Goal: Use online tool/utility: Utilize a website feature to perform a specific function

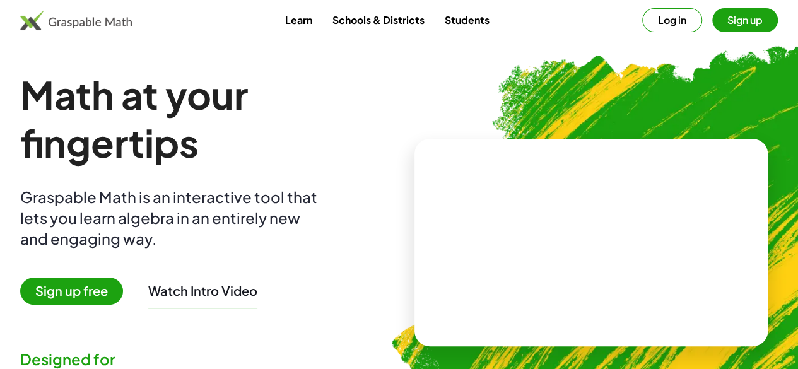
click at [83, 290] on span "Sign up free" at bounding box center [71, 291] width 103 height 27
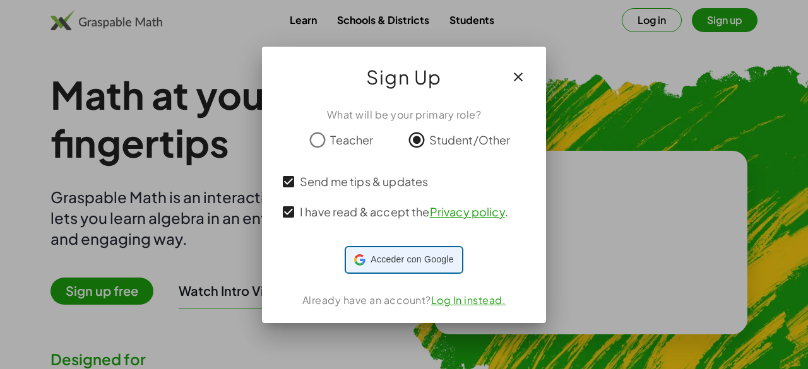
click at [392, 260] on span "Acceder con Google" at bounding box center [411, 259] width 83 height 13
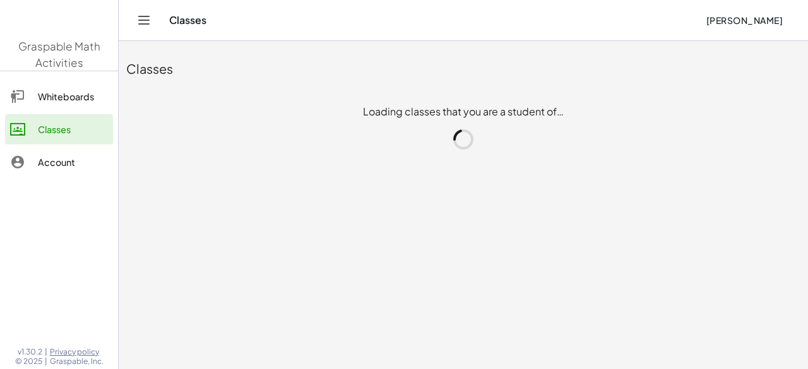
click at [164, 291] on main "Classes Loading classes that you are a student of…" at bounding box center [463, 184] width 689 height 369
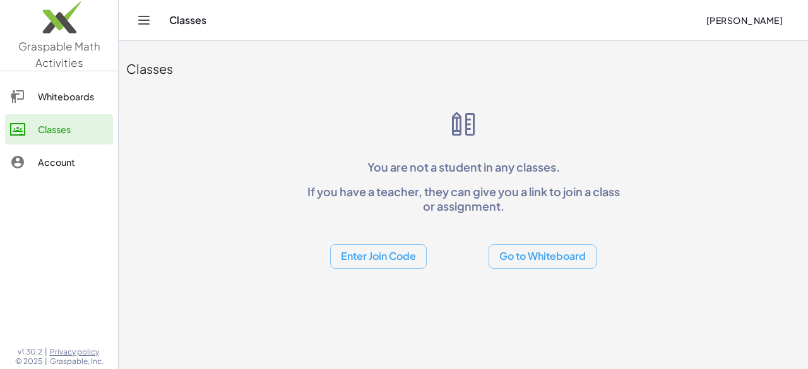
click at [58, 98] on div "Whiteboards" at bounding box center [73, 96] width 70 height 15
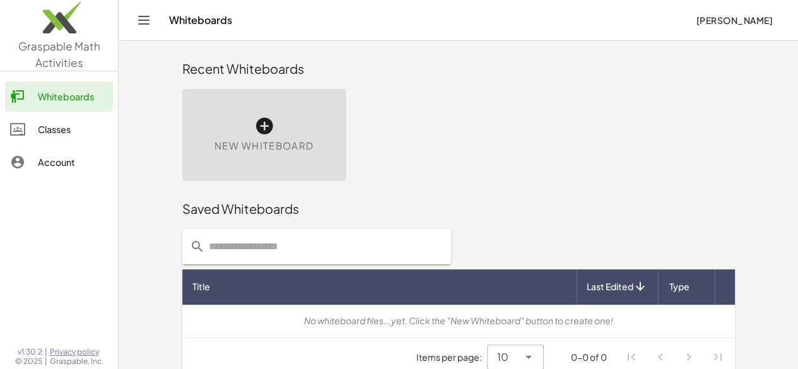
click at [215, 146] on span "New Whiteboard" at bounding box center [264, 146] width 99 height 15
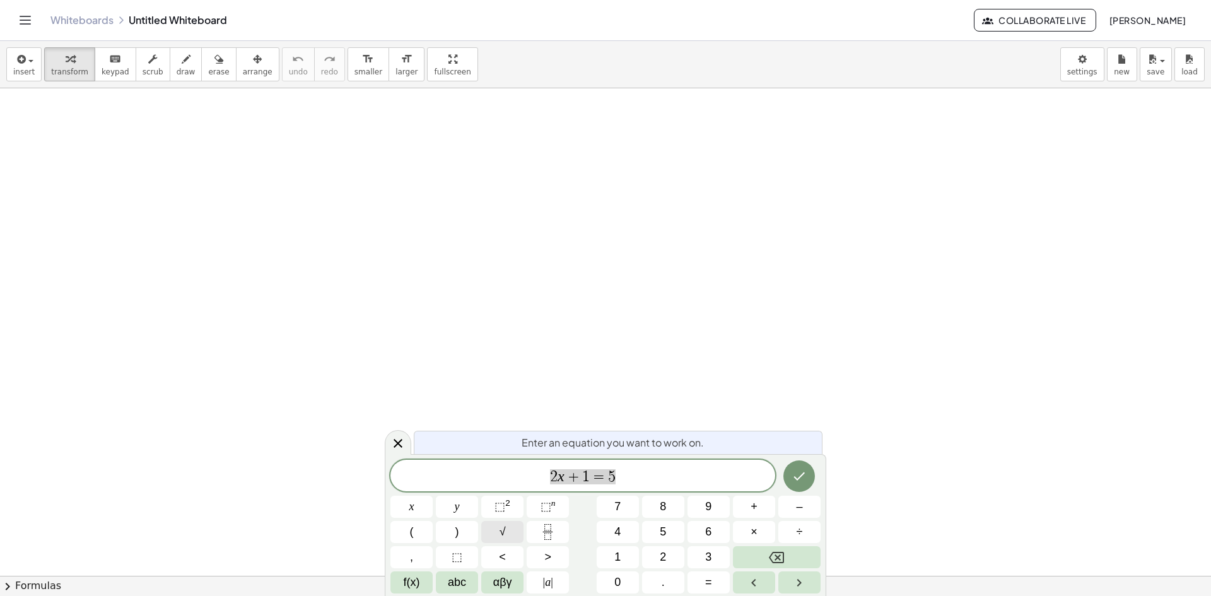
click at [503, 368] on span "√" at bounding box center [503, 532] width 6 height 17
click at [565, 368] on var "x" at bounding box center [566, 476] width 7 height 16
click at [798, 368] on icon "Done" at bounding box center [799, 476] width 11 height 8
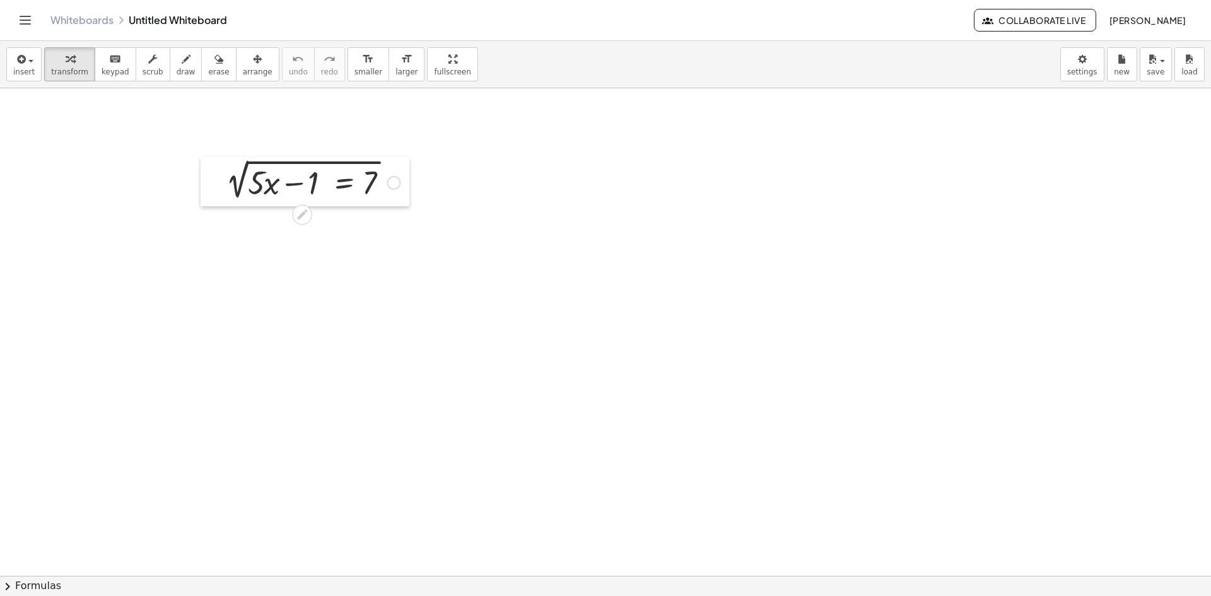
drag, startPoint x: 138, startPoint y: 146, endPoint x: 218, endPoint y: 166, distance: 82.6
click at [218, 166] on div at bounding box center [210, 181] width 19 height 49
drag, startPoint x: 249, startPoint y: 177, endPoint x: 97, endPoint y: 142, distance: 155.5
click at [97, 142] on div at bounding box center [605, 575] width 1211 height 975
click at [244, 167] on div at bounding box center [309, 181] width 193 height 43
